Goal: Task Accomplishment & Management: Manage account settings

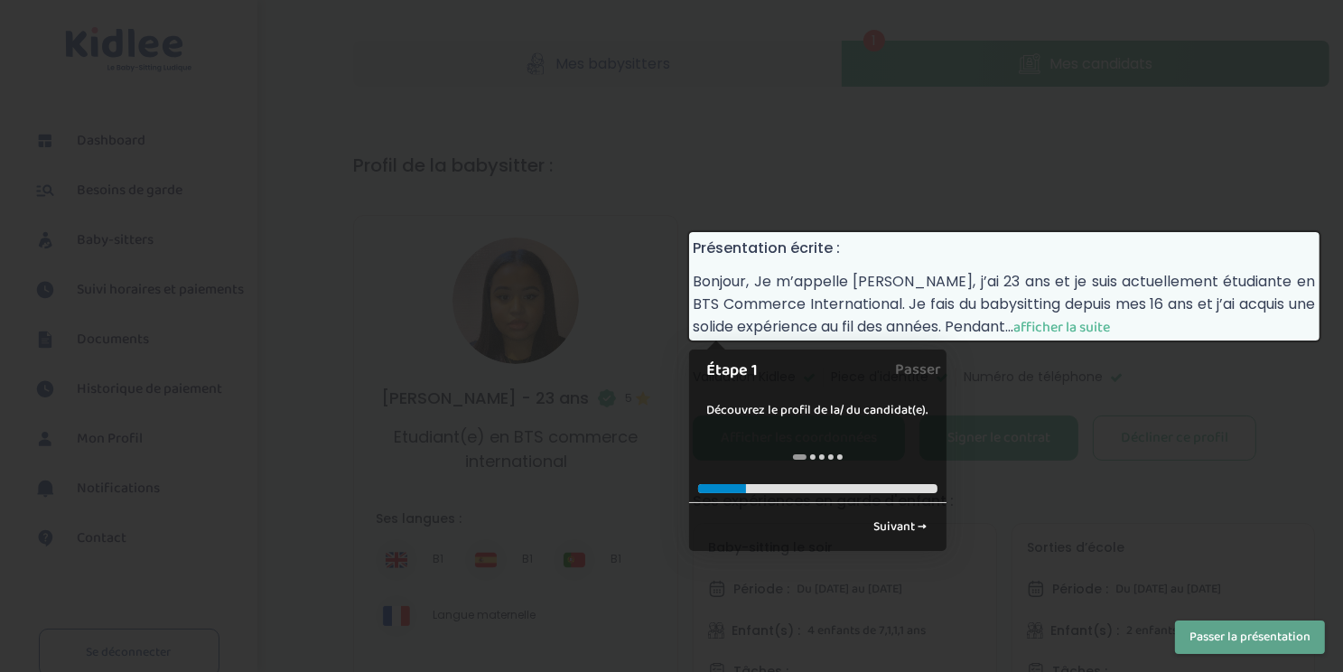
click at [1105, 322] on span "afficher la suite" at bounding box center [1061, 327] width 97 height 23
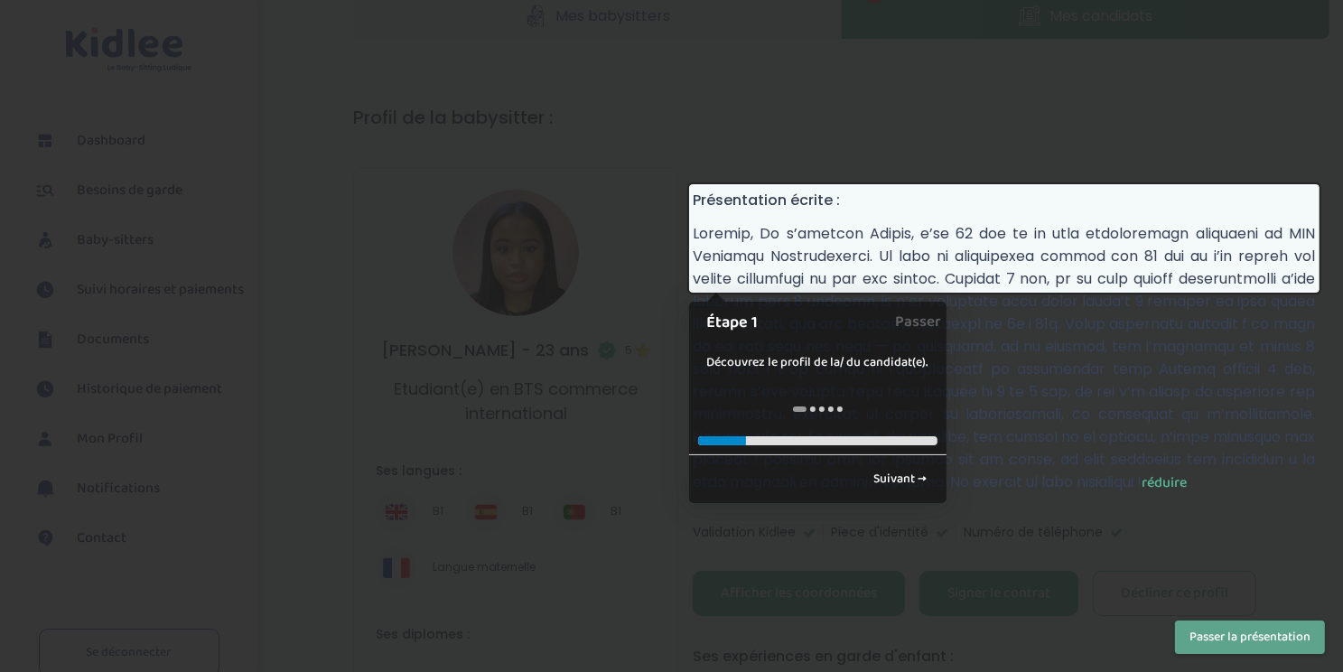
scroll to position [90, 0]
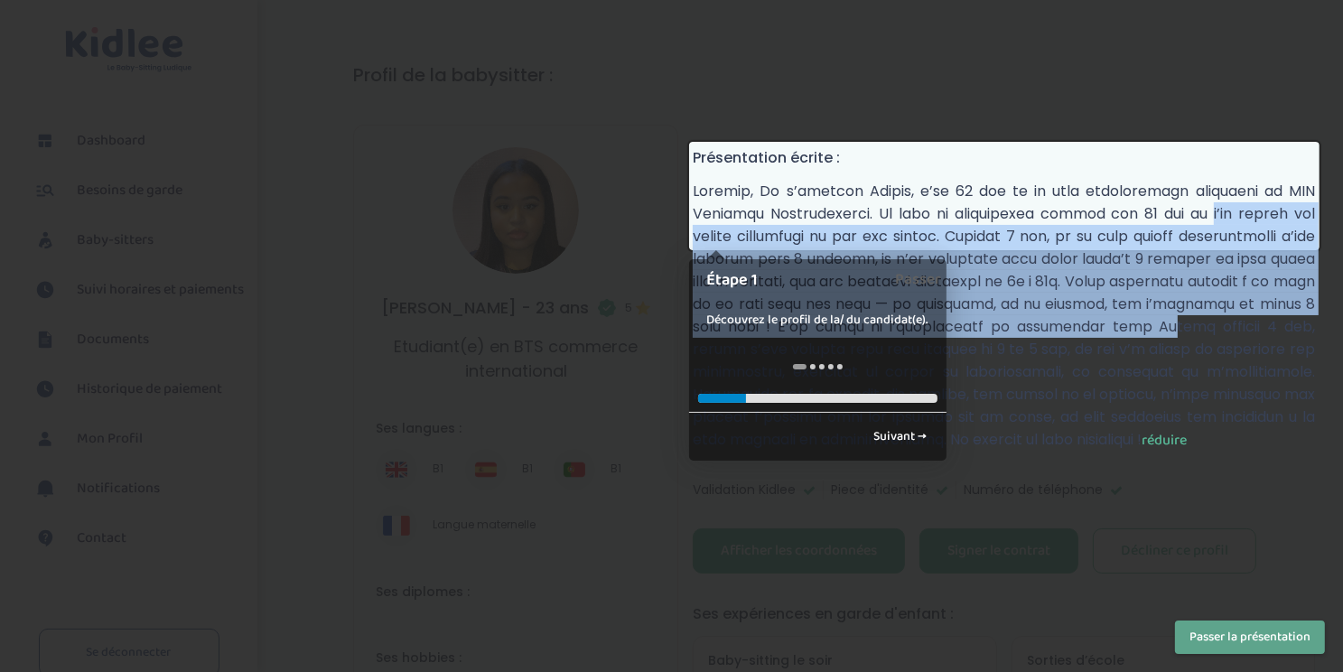
drag, startPoint x: 1118, startPoint y: 220, endPoint x: 1194, endPoint y: 310, distance: 117.3
click at [1194, 310] on p "réduire" at bounding box center [1004, 316] width 622 height 272
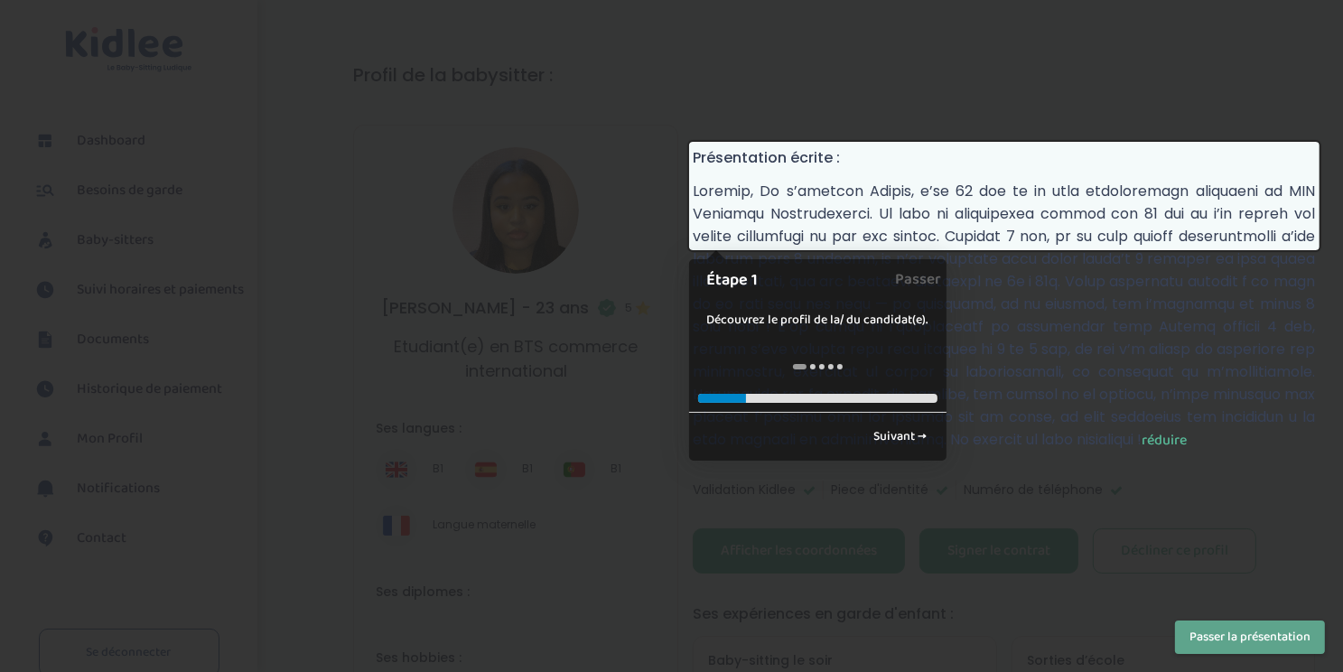
click at [1152, 364] on p "réduire" at bounding box center [1004, 316] width 622 height 272
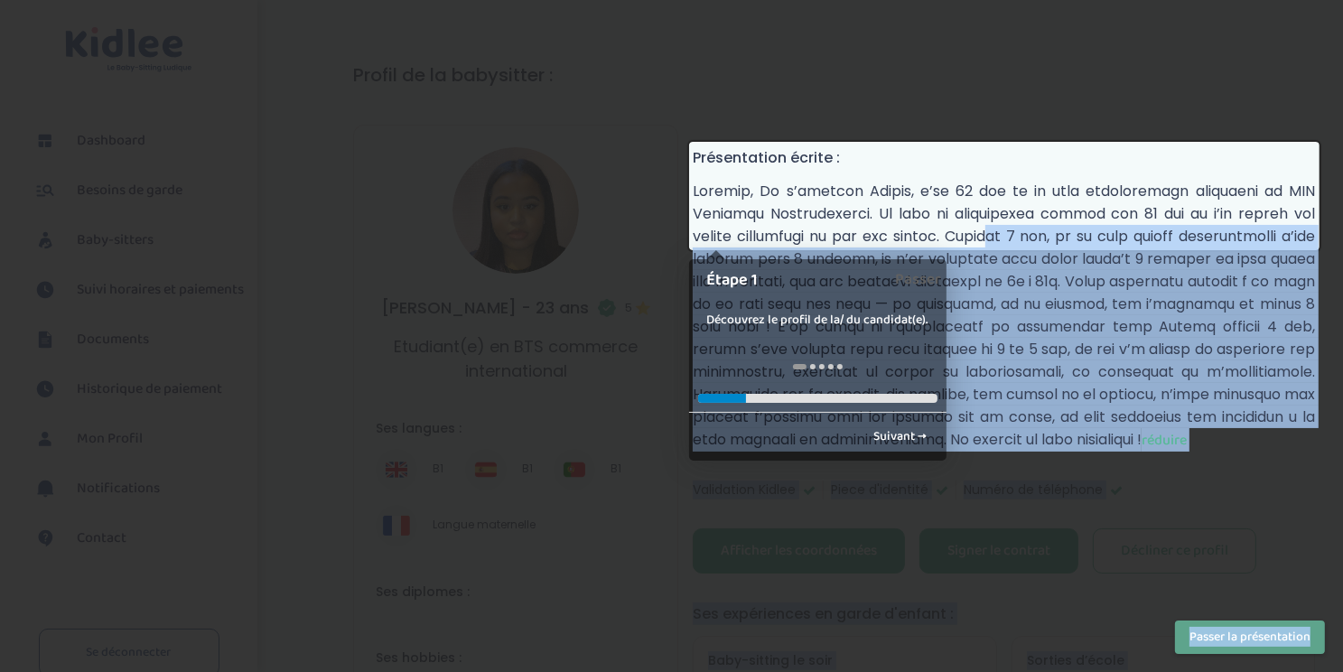
drag, startPoint x: 908, startPoint y: 231, endPoint x: 1077, endPoint y: 580, distance: 387.4
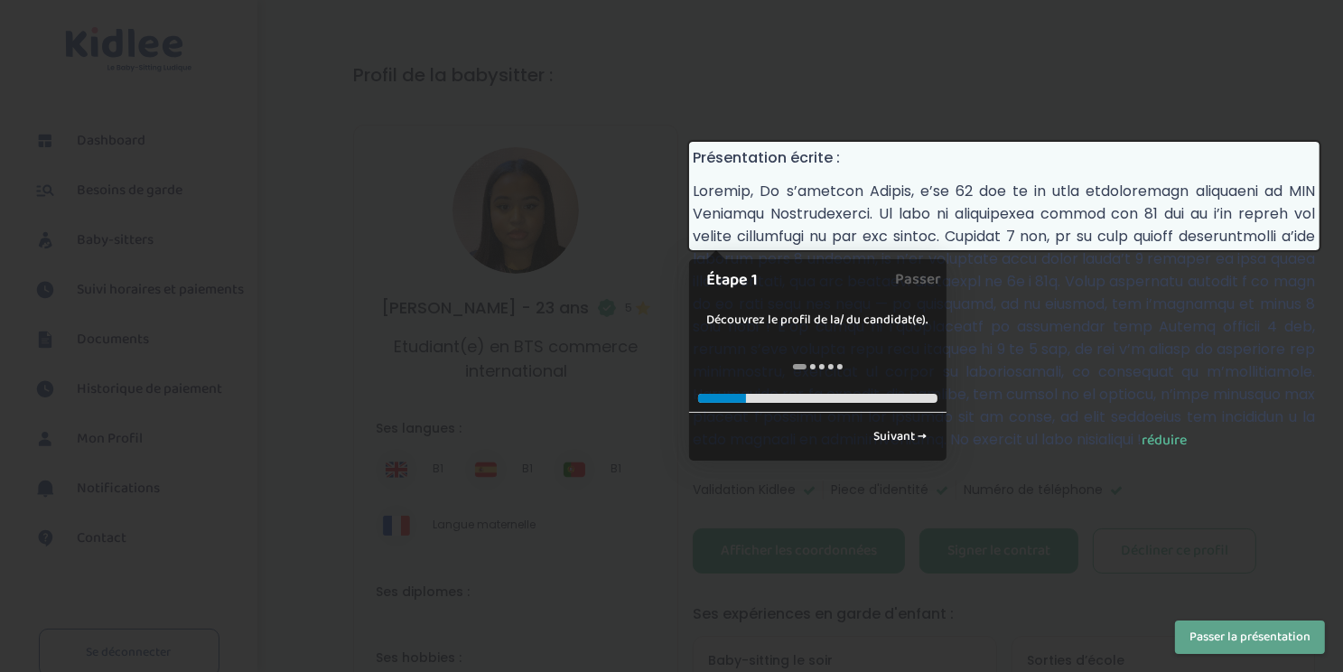
click at [790, 314] on div "Découvrez le profil de la/ du candidat(e)." at bounding box center [817, 320] width 257 height 55
click at [789, 324] on div "Découvrez le profil de la/ du candidat(e)." at bounding box center [817, 320] width 257 height 55
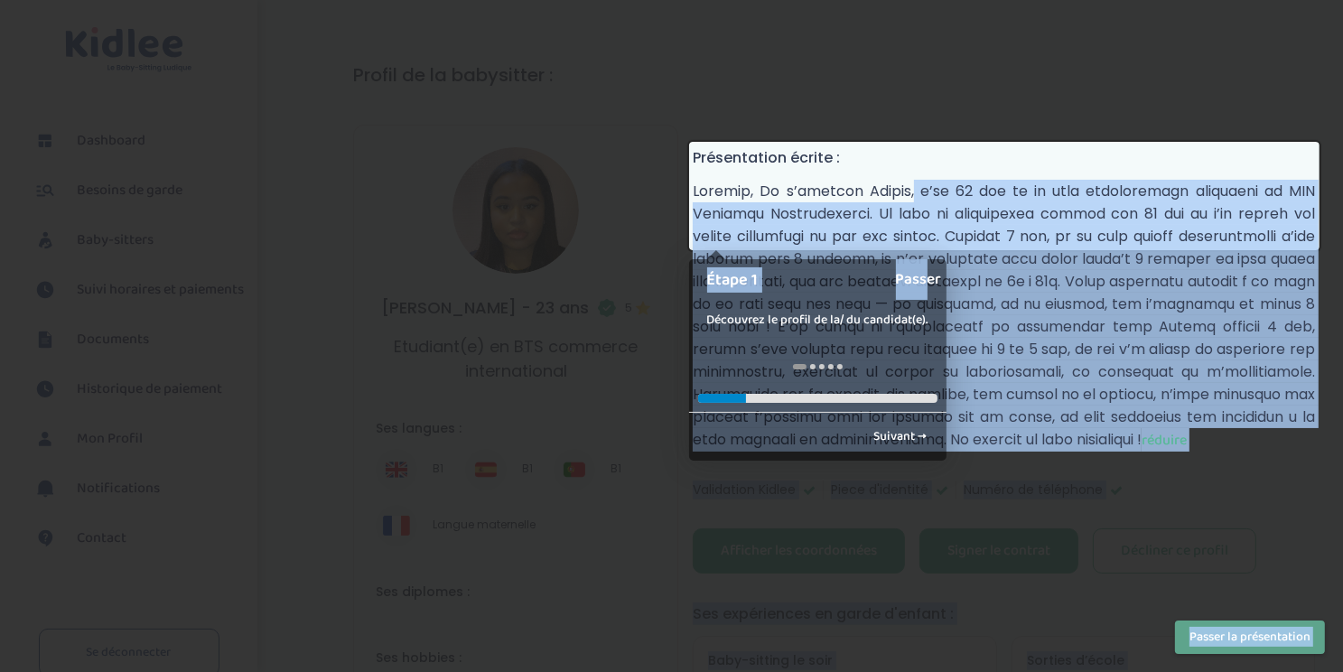
drag, startPoint x: 814, startPoint y: 180, endPoint x: 928, endPoint y: 263, distance: 141.6
drag, startPoint x: 928, startPoint y: 263, endPoint x: 1055, endPoint y: 310, distance: 134.9
click at [1055, 310] on p "réduire" at bounding box center [1004, 316] width 622 height 272
click at [928, 517] on div at bounding box center [671, 336] width 1343 height 672
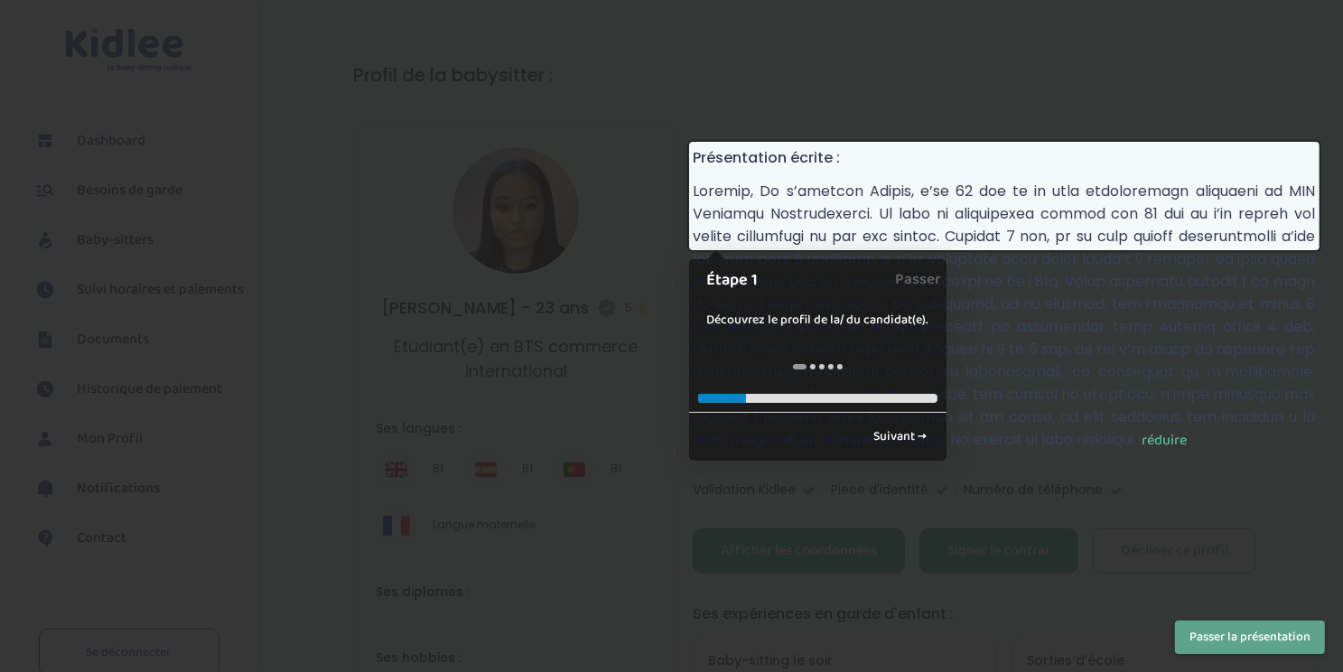
click at [806, 450] on div "← Retour Suivant →" at bounding box center [817, 436] width 257 height 49
click at [887, 430] on link "Suivant →" at bounding box center [900, 437] width 73 height 30
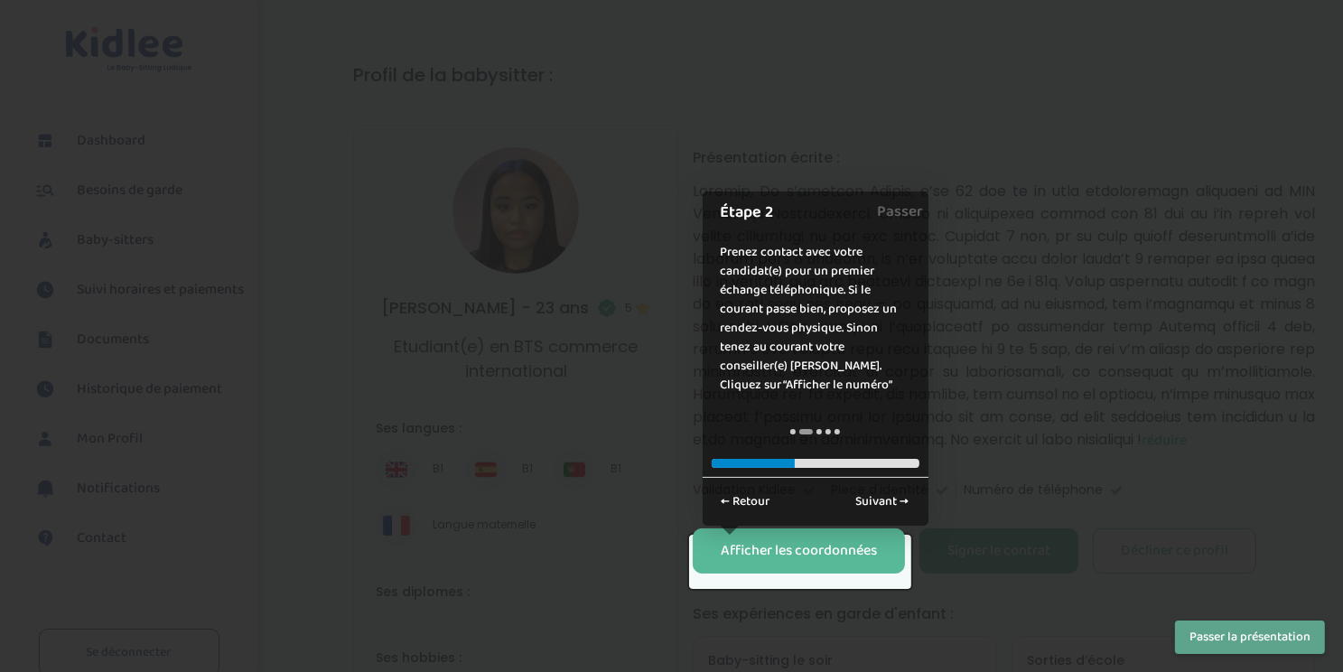
click at [1202, 627] on button "Passer la présentation" at bounding box center [1250, 636] width 150 height 33
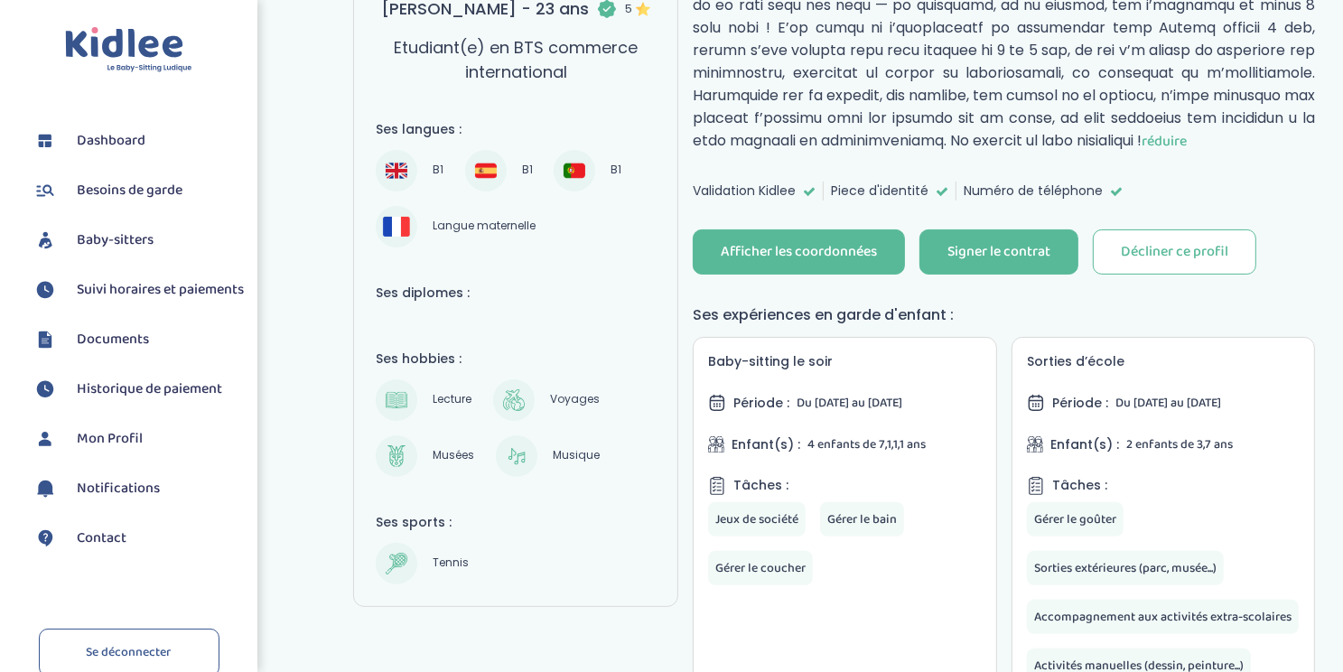
scroll to position [106, 0]
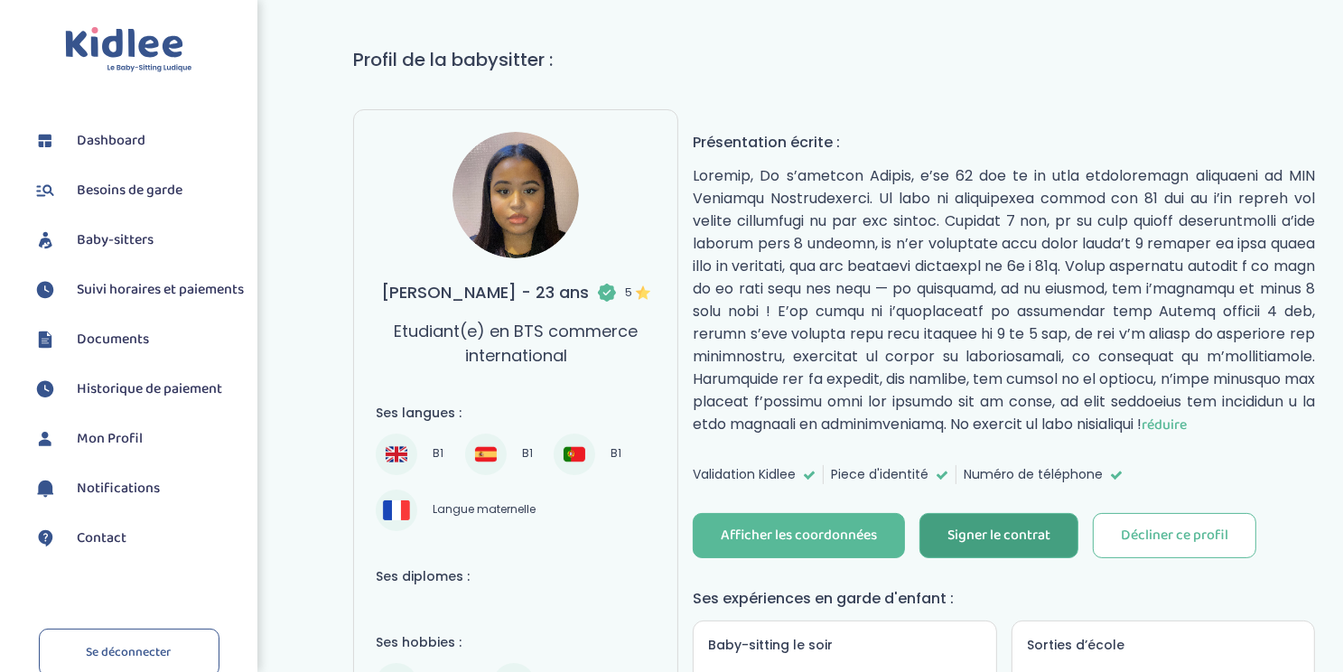
click at [1004, 541] on div "Signer le contrat" at bounding box center [998, 536] width 103 height 21
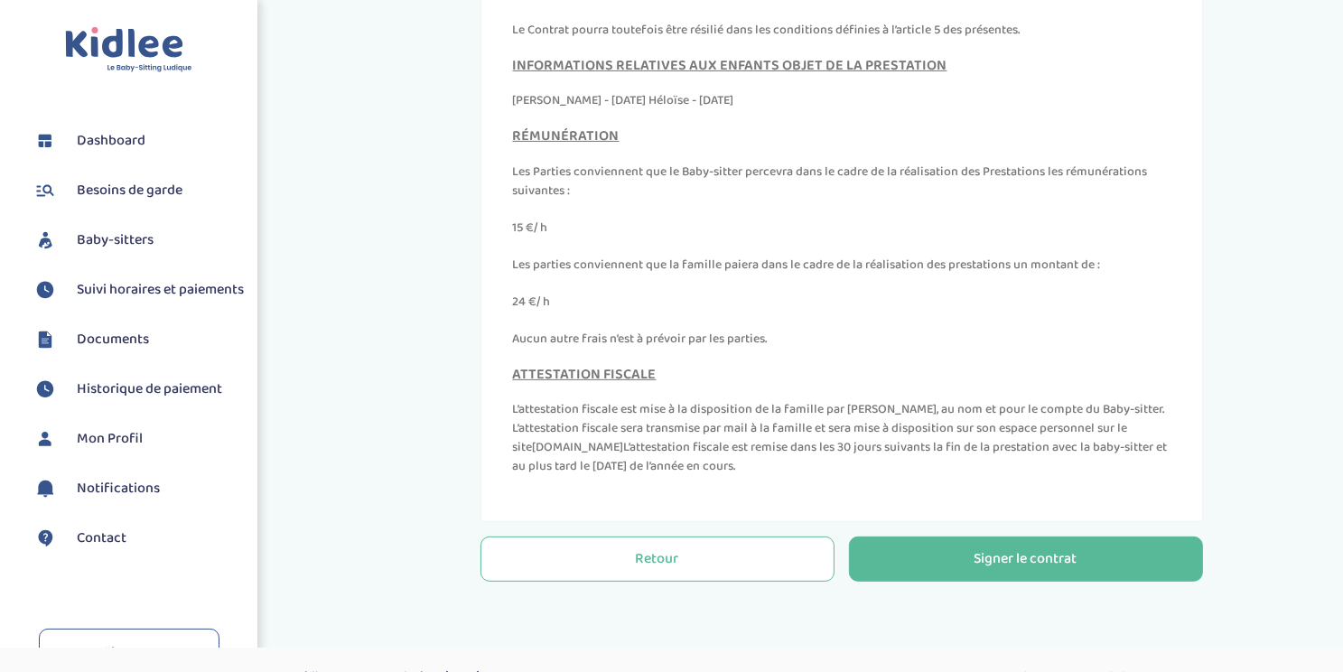
scroll to position [575, 0]
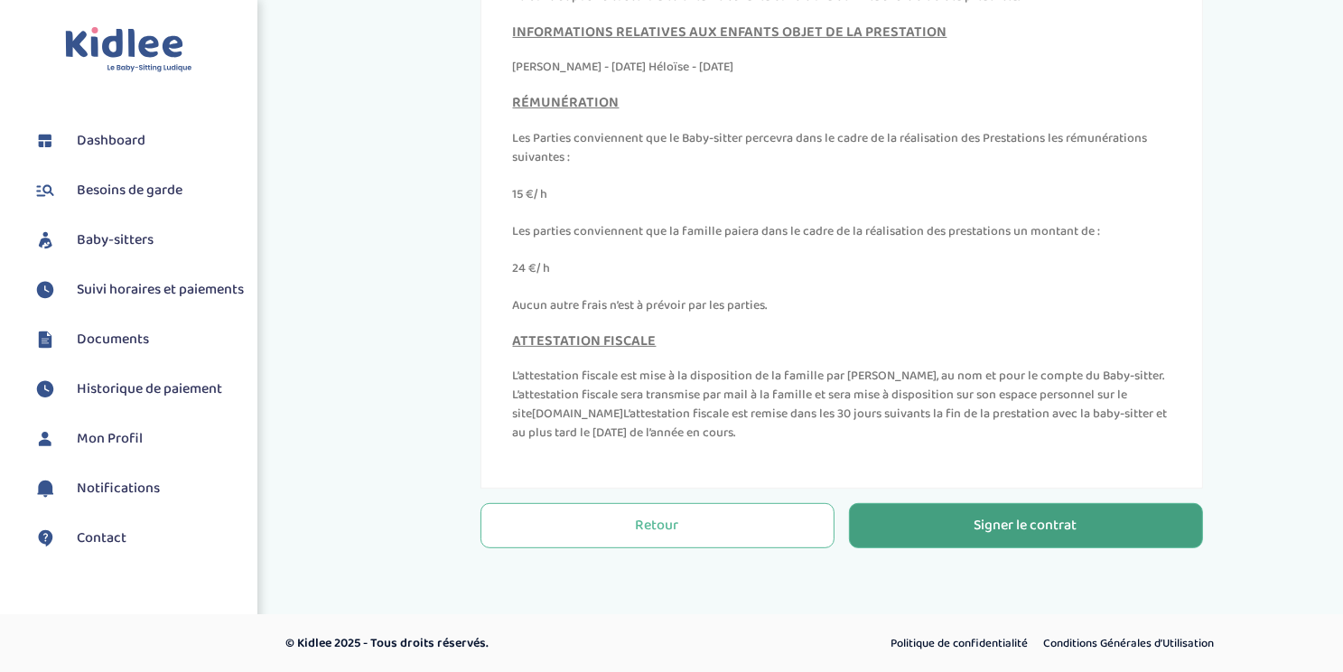
click at [1016, 529] on div "Signer le contrat" at bounding box center [1026, 526] width 103 height 21
